Goal: Information Seeking & Learning: Learn about a topic

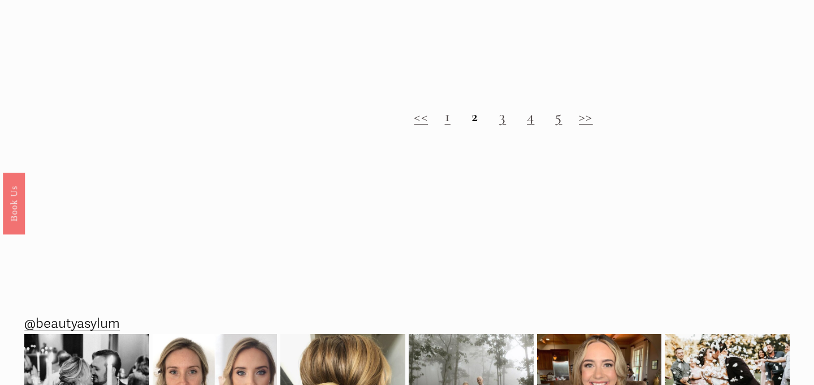
scroll to position [1222, 0]
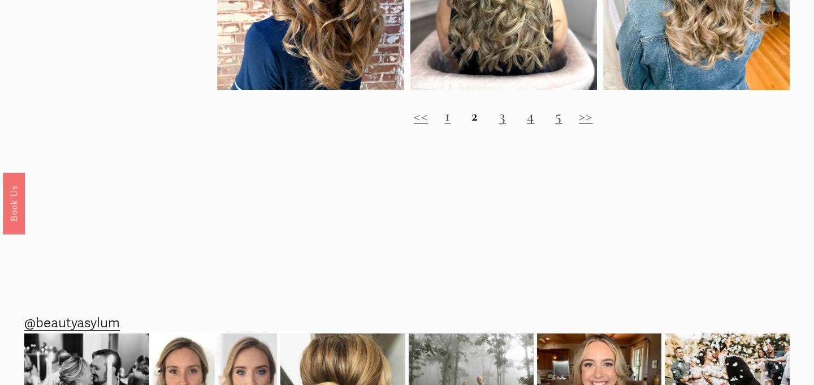
click at [500, 121] on link "3" at bounding box center [502, 115] width 7 height 19
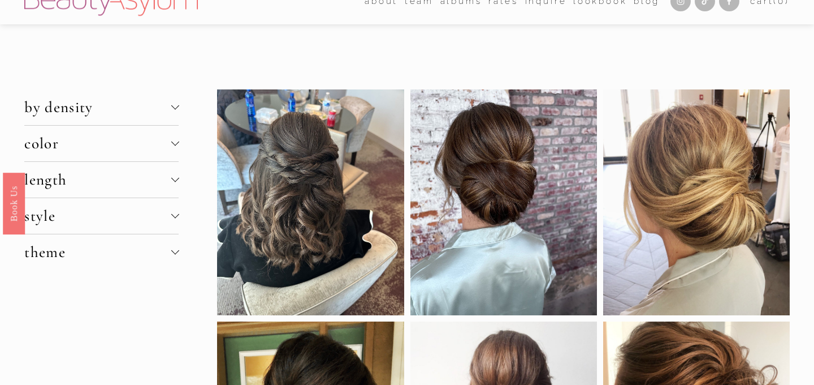
scroll to position [23, 0]
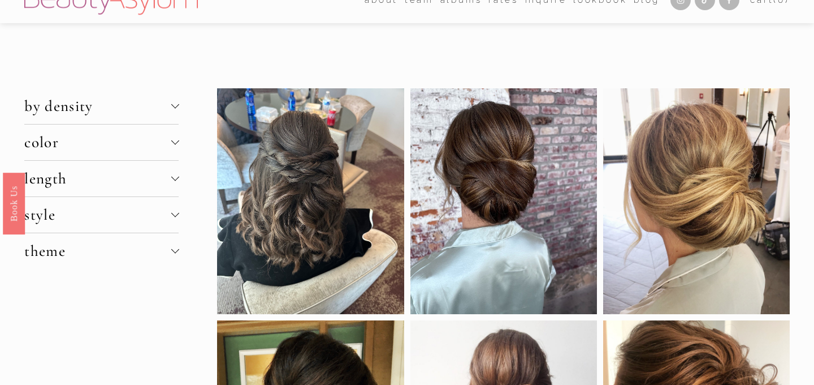
click at [113, 109] on span "by density" at bounding box center [97, 106] width 146 height 19
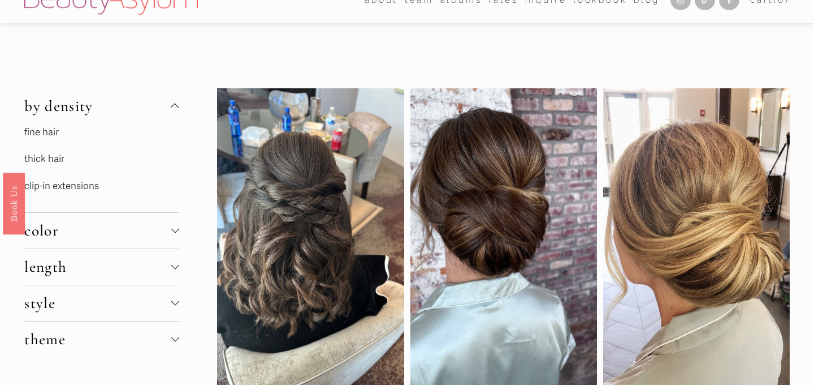
click at [46, 163] on link "thick hair" at bounding box center [44, 159] width 40 height 12
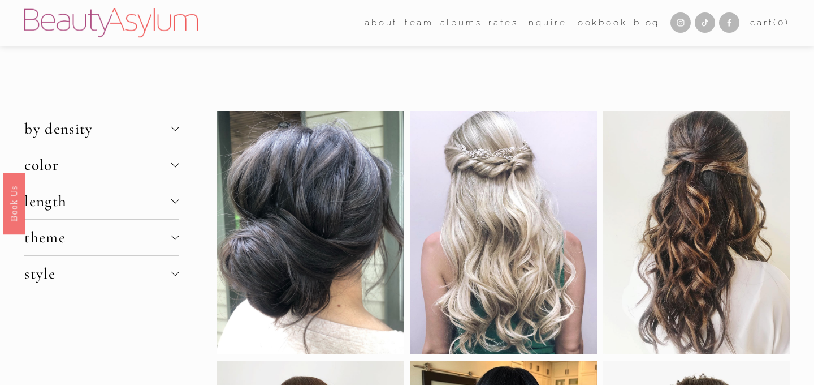
click at [101, 210] on button "length" at bounding box center [101, 201] width 154 height 36
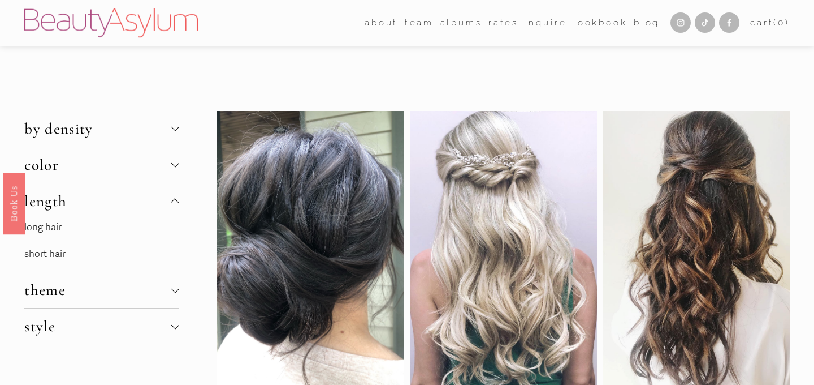
click at [45, 226] on link "long hair" at bounding box center [42, 227] width 37 height 12
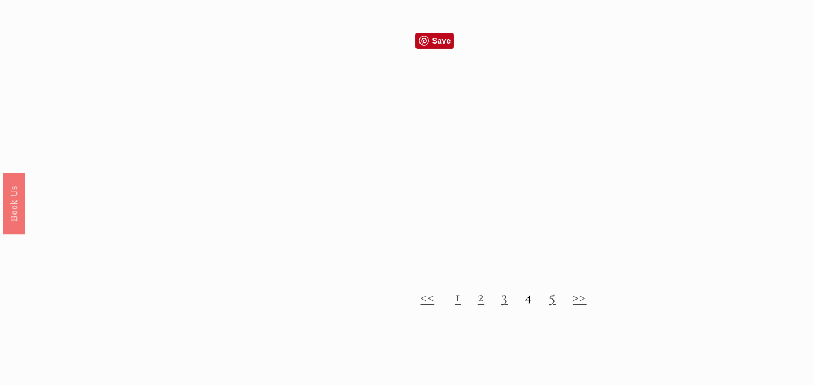
scroll to position [1290, 0]
